Goal: Task Accomplishment & Management: Complete application form

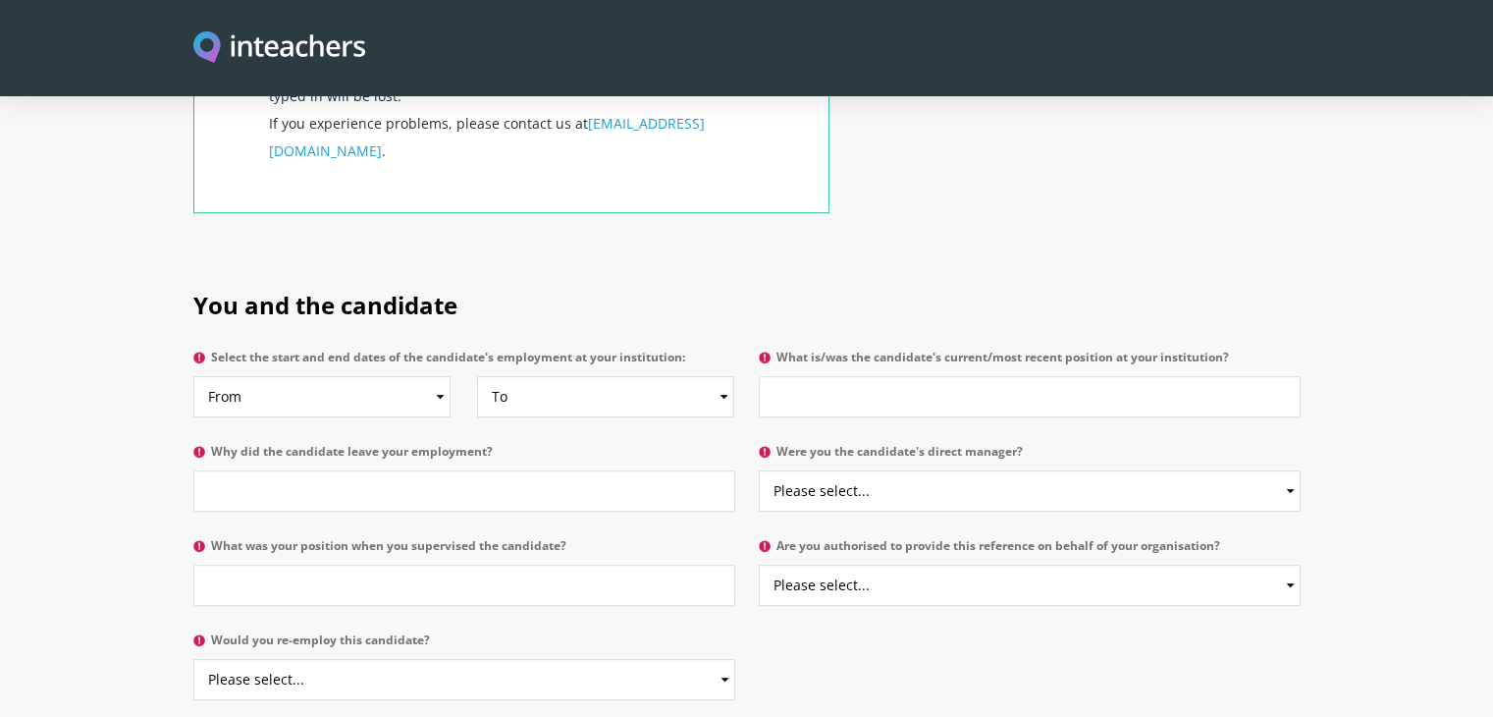
scroll to position [884, 0]
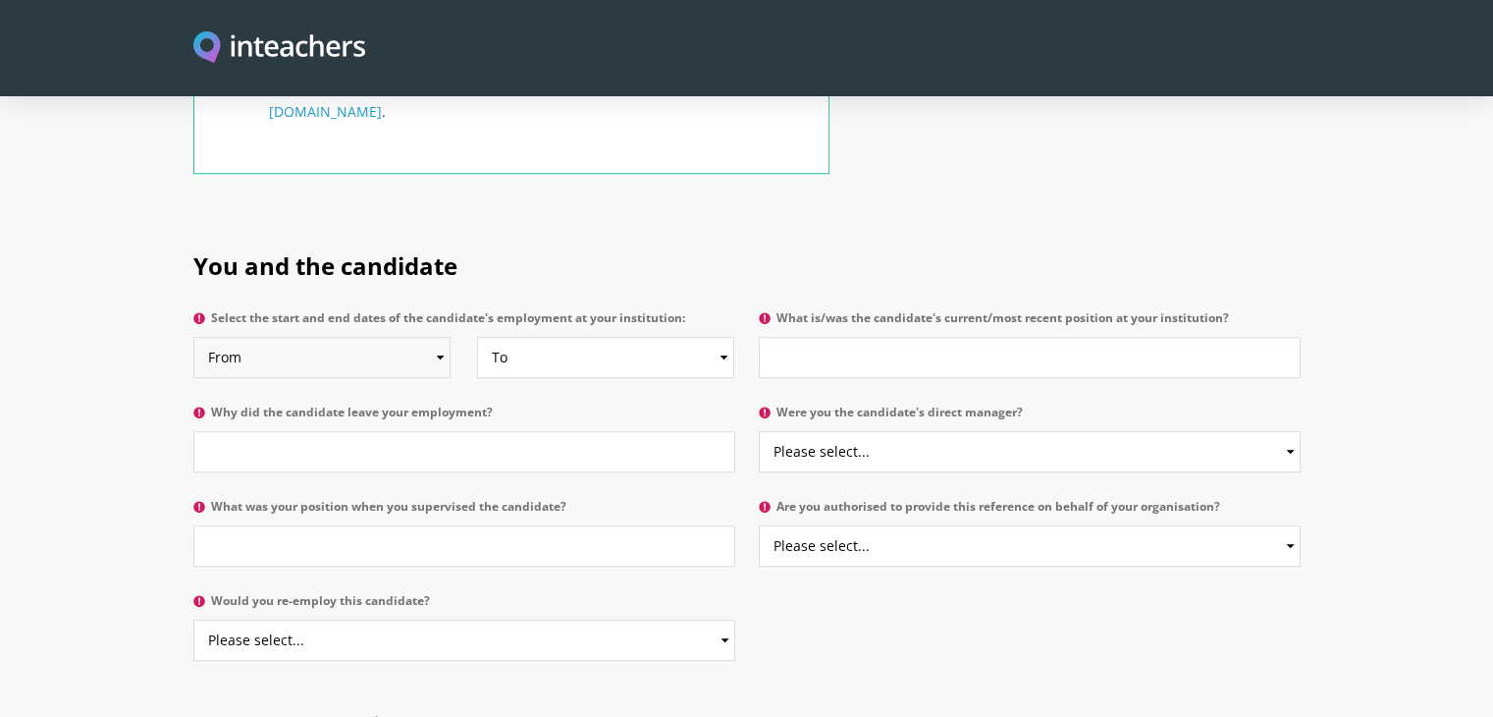
click at [330, 337] on select "From 2025 2024 2023 2022 2021 2020 2019 2018 2017 2016 2015 2014 2013 2012 2011…" at bounding box center [321, 357] width 257 height 41
click at [132, 297] on section "You and the candidate Select the start and end dates of the candidate's employm…" at bounding box center [746, 451] width 1493 height 460
click at [393, 337] on select "From 2025 2024 2023 2022 2021 2020 2019 2018 2017 2016 2015 2014 2013 2012 2011…" at bounding box center [321, 357] width 257 height 41
select select "2022"
click at [193, 337] on select "From 2025 2024 2023 2022 2021 2020 2019 2018 2017 2016 2015 2014 2013 2012 2011…" at bounding box center [321, 357] width 257 height 41
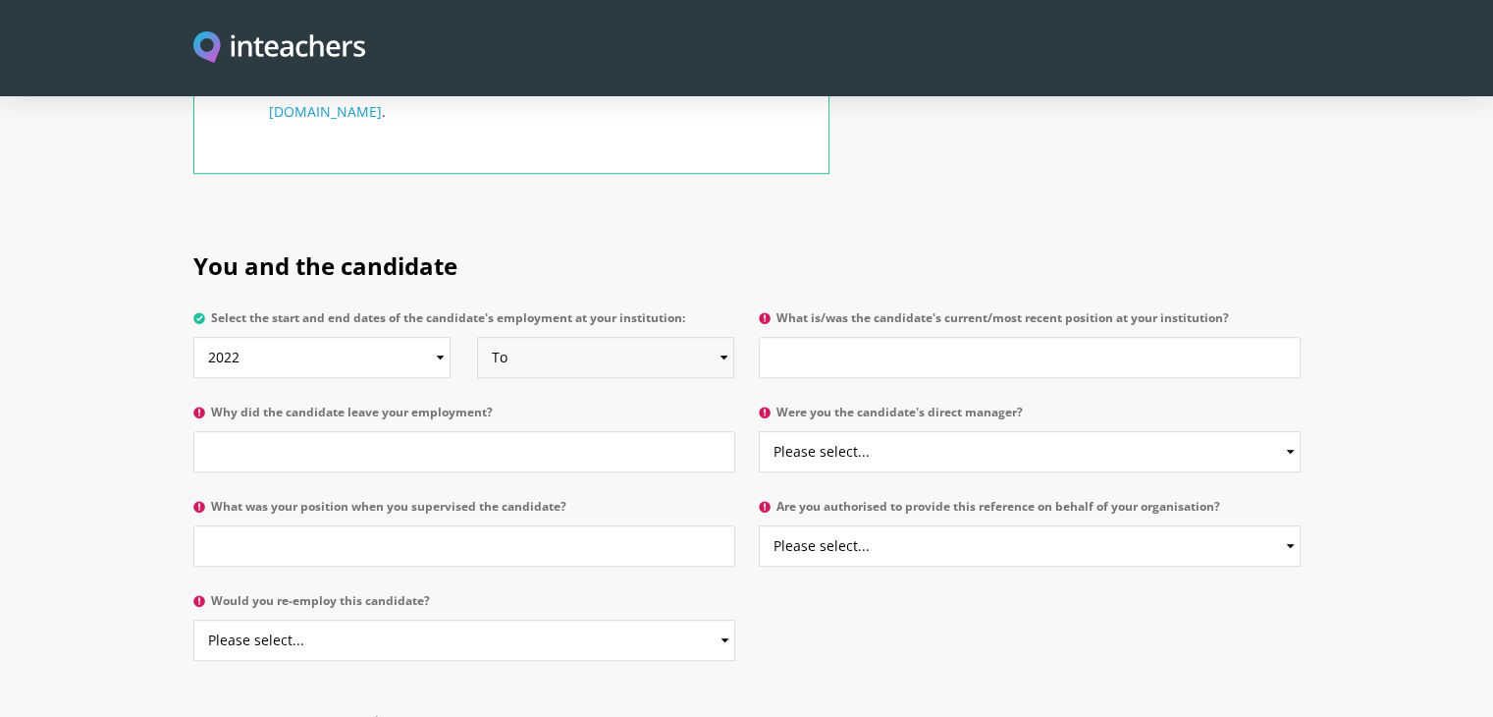
click at [547, 337] on select "To Currently 2025 2024 2023 2022 2021 2020 2019 2018 2017 2016 2015 2014 2013 2…" at bounding box center [605, 357] width 257 height 41
select select
click at [477, 337] on select "To Currently 2025 2024 2023 2022 2021 2020 2019 2018 2017 2016 2015 2014 2013 2…" at bounding box center [605, 357] width 257 height 41
click at [815, 337] on input "What is/was the candidate's current/most recent position at your institution?" at bounding box center [1030, 357] width 542 height 41
click at [346, 431] on input "Why did the candidate leave your employment?" at bounding box center [464, 451] width 542 height 41
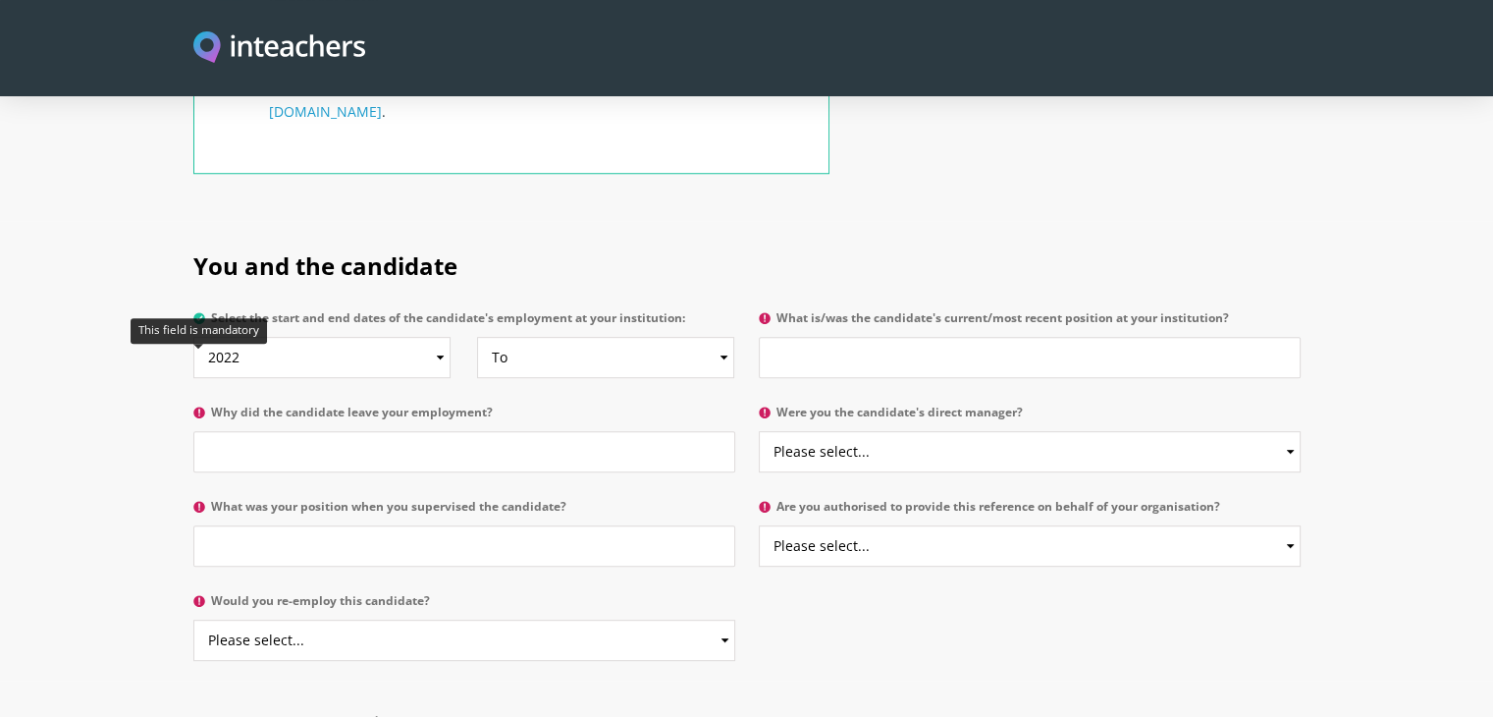
click at [197, 407] on icon at bounding box center [199, 413] width 12 height 12
click at [197, 431] on input "Why did the candidate leave your employment?" at bounding box center [464, 451] width 542 height 41
click at [935, 431] on select "Please select... Yes No" at bounding box center [1030, 451] width 542 height 41
click at [0, 431] on section "You and the candidate Select the start and end dates of the candidate's employm…" at bounding box center [746, 451] width 1493 height 460
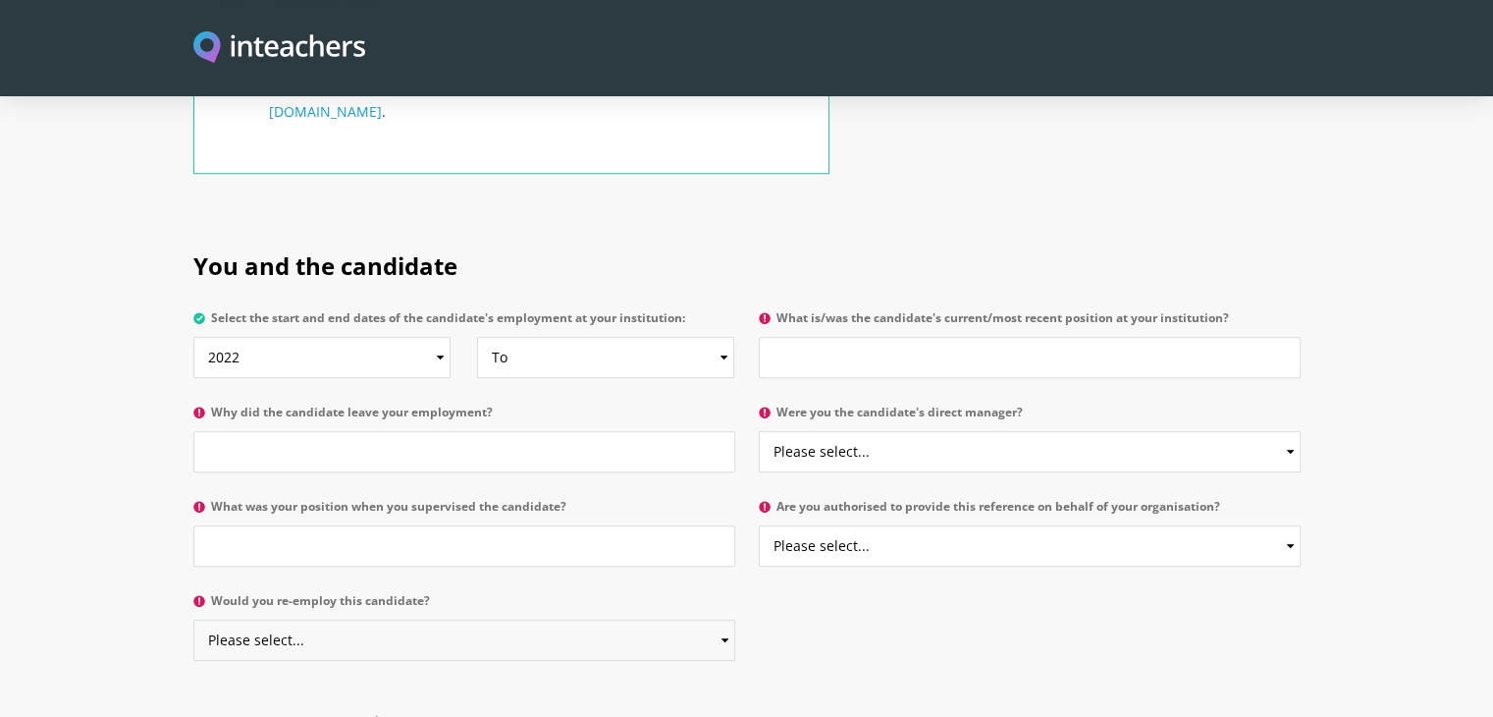
click at [367, 620] on select "Please select... Yes No" at bounding box center [464, 640] width 542 height 41
click at [120, 464] on section "You and the candidate Select the start and end dates of the candidate's employm…" at bounding box center [746, 451] width 1493 height 460
click at [884, 525] on select "Please select... Yes No" at bounding box center [1030, 545] width 542 height 41
click at [151, 506] on section "You and the candidate Select the start and end dates of the candidate's employm…" at bounding box center [746, 451] width 1493 height 460
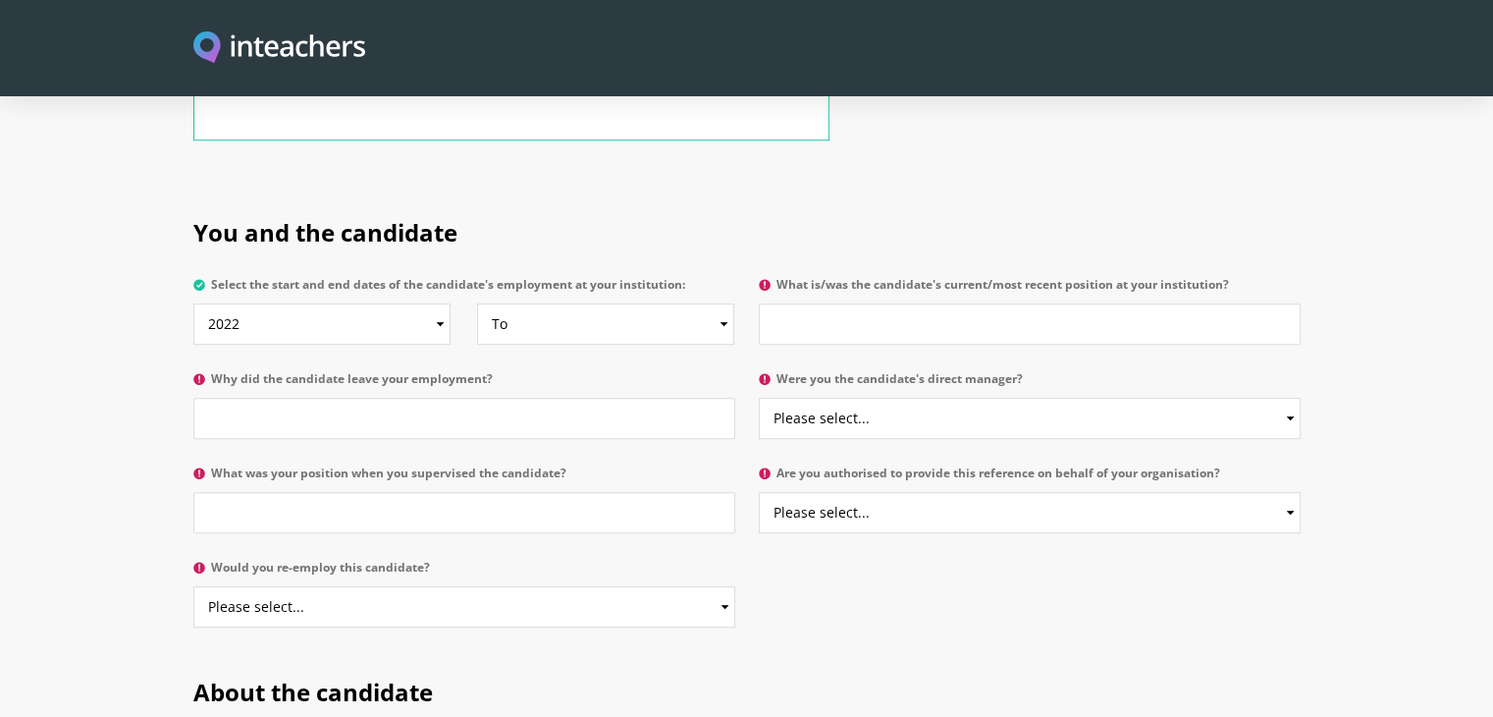
scroll to position [0, 0]
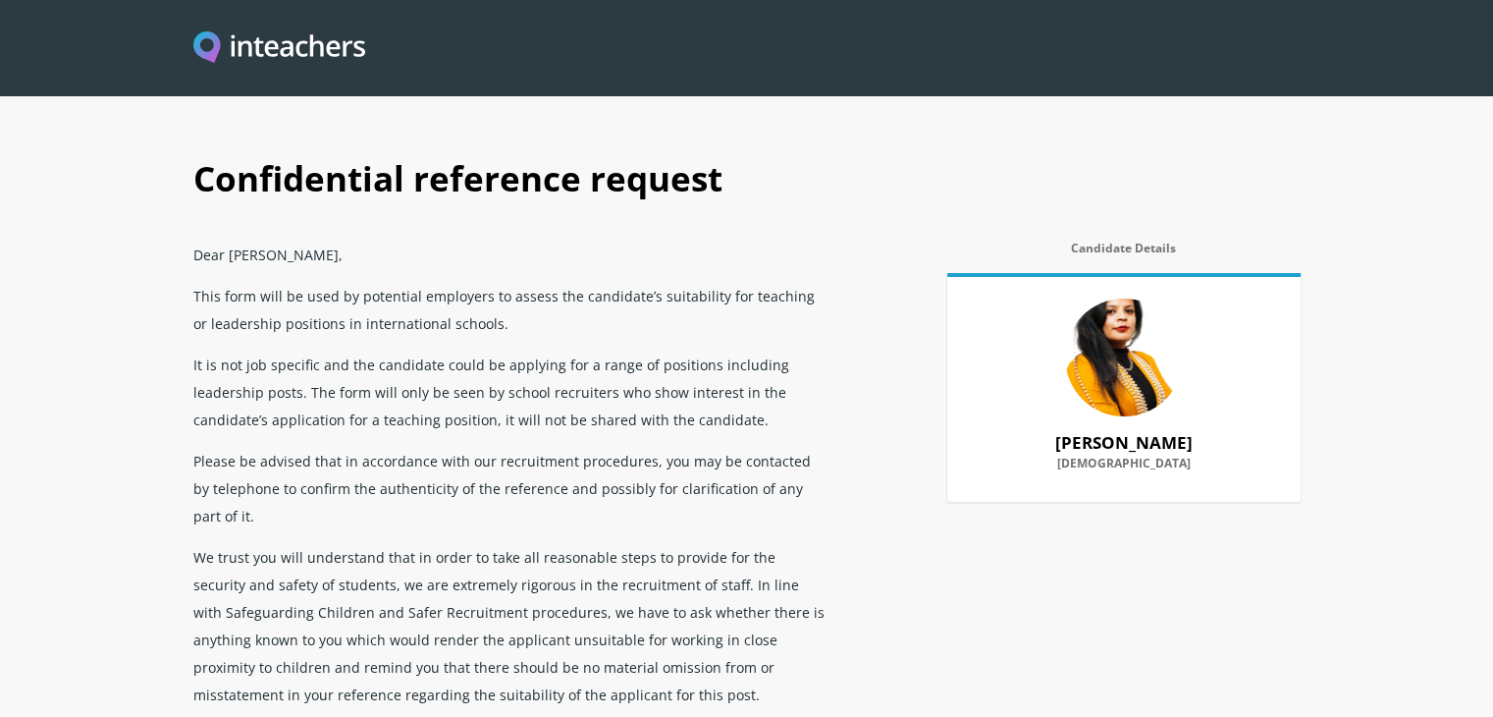
click at [251, 50] on img "Visit this site's homepage" at bounding box center [279, 48] width 173 height 34
